Goal: Communication & Community: Participate in discussion

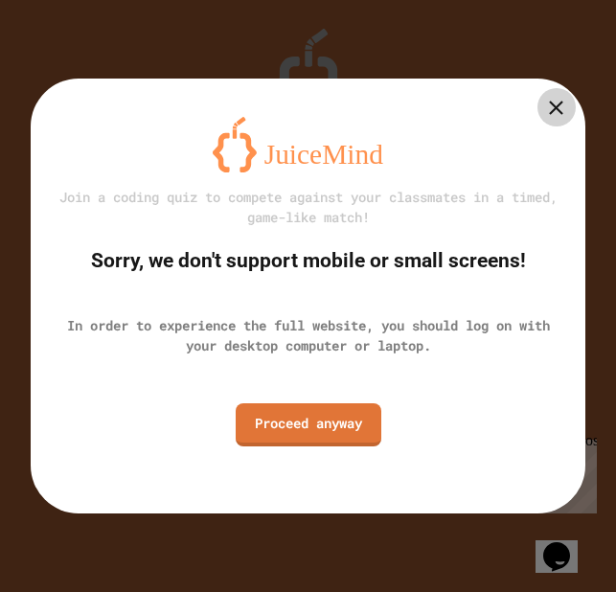
click at [567, 106] on icon at bounding box center [556, 108] width 24 height 24
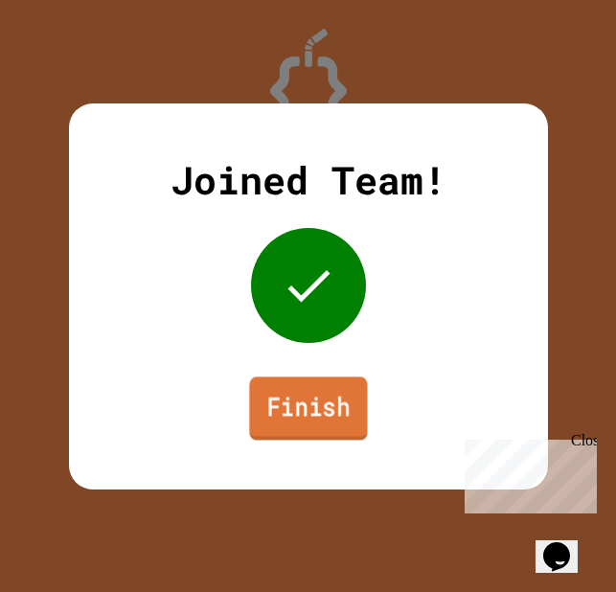
click at [328, 395] on link "Finish" at bounding box center [308, 408] width 118 height 63
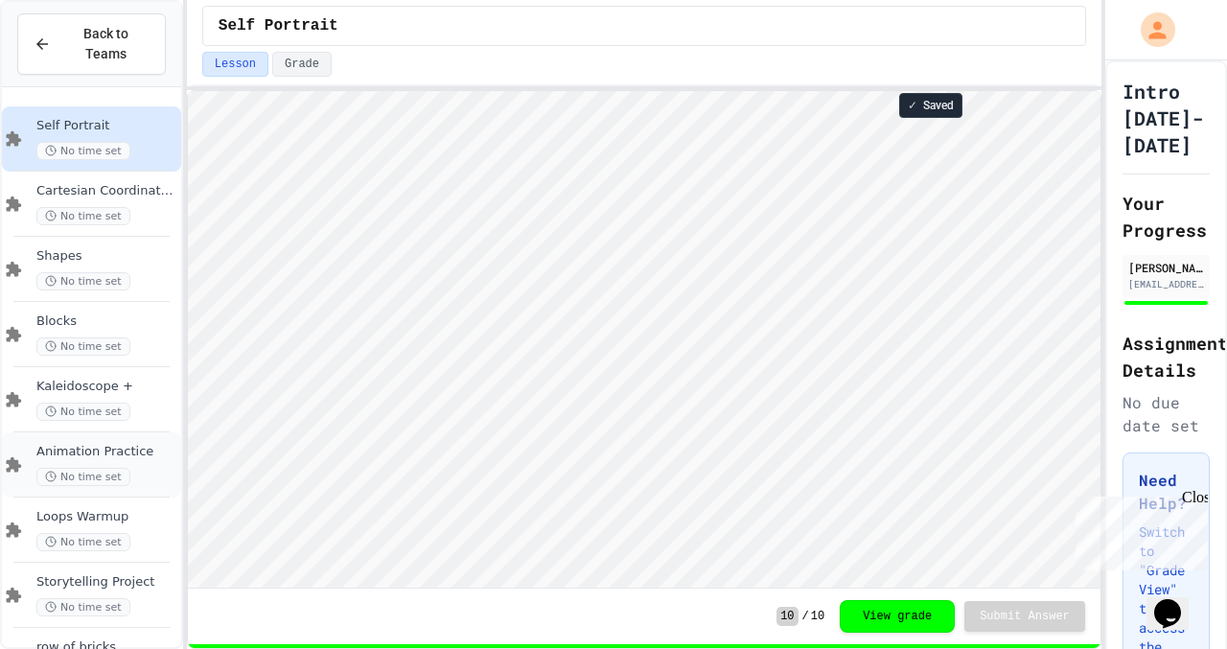
scroll to position [79, 0]
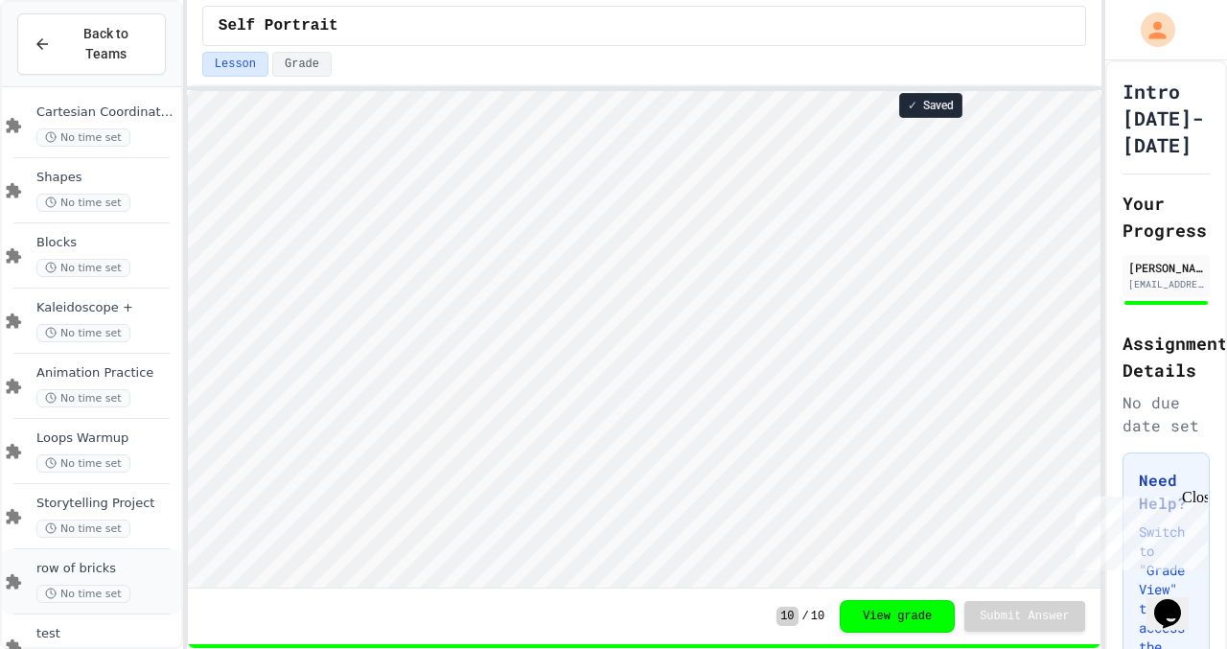
click at [109, 575] on span "row of bricks" at bounding box center [106, 569] width 141 height 16
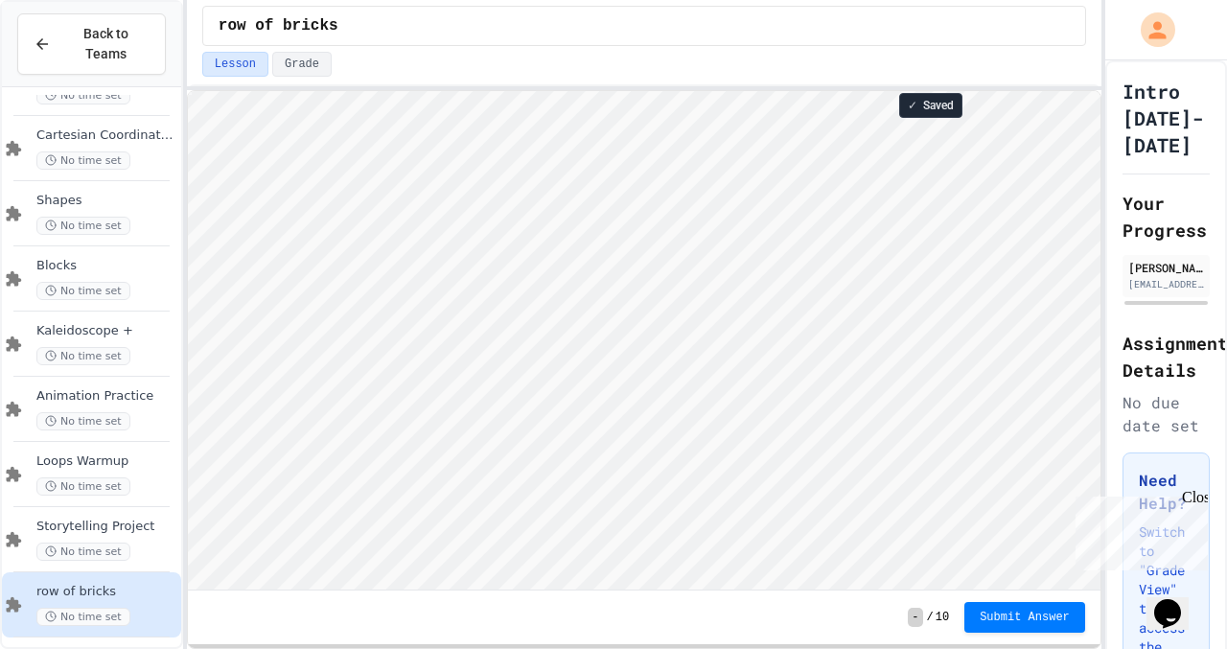
scroll to position [2, 0]
